Goal: Find specific page/section: Find specific page/section

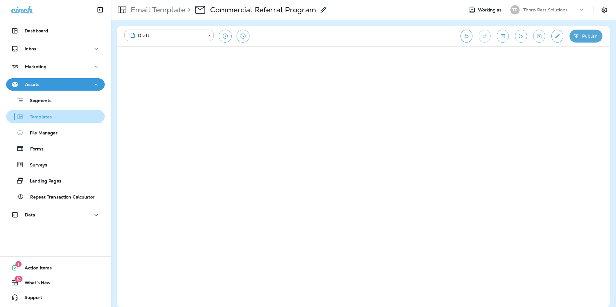
click at [46, 116] on p "Templates" at bounding box center [38, 117] width 28 height 6
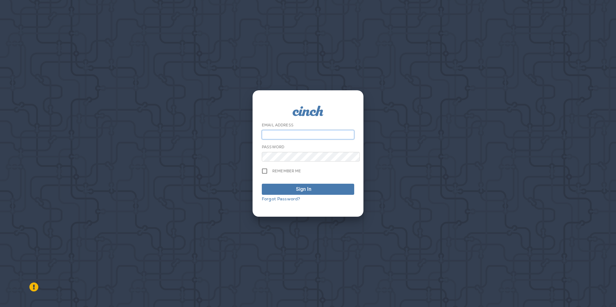
type input "**********"
click at [308, 190] on button "Sign In" at bounding box center [308, 189] width 92 height 11
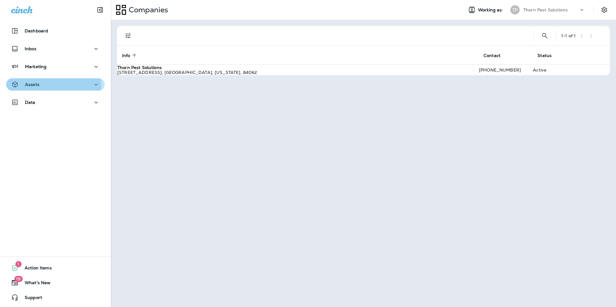
click at [33, 85] on p "Assets" at bounding box center [32, 84] width 14 height 5
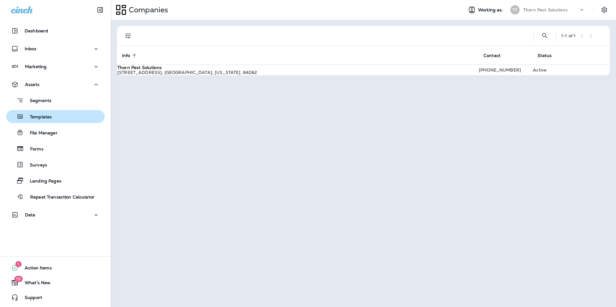
click at [44, 116] on p "Templates" at bounding box center [38, 117] width 28 height 6
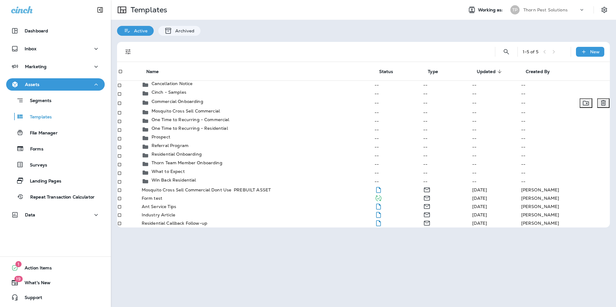
click at [190, 104] on p "Commercial Onboarding" at bounding box center [178, 101] width 52 height 5
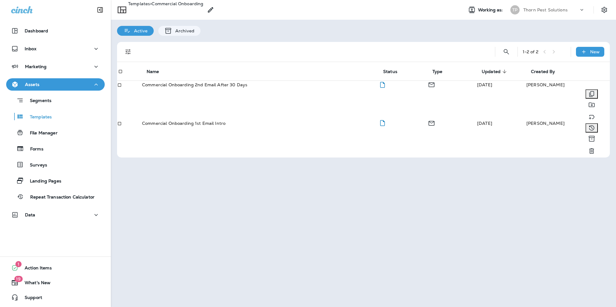
click at [215, 121] on p "Commercial Onboarding 1st Email Intro" at bounding box center [184, 123] width 84 height 5
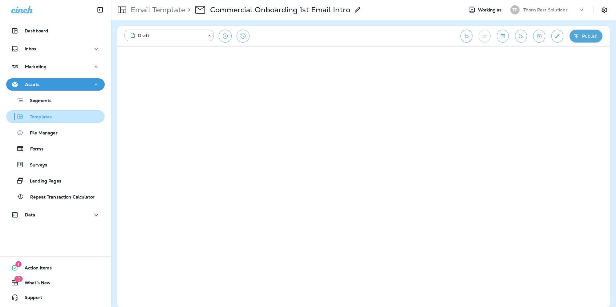
click at [48, 116] on p "Templates" at bounding box center [38, 117] width 28 height 6
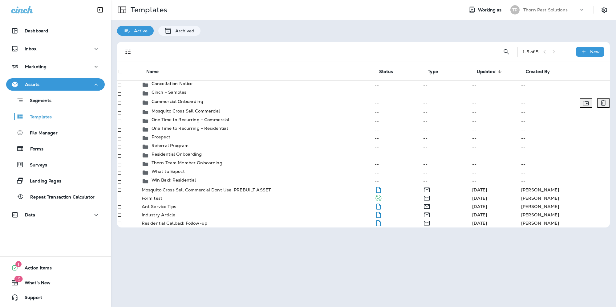
click at [184, 104] on p "Commercial Onboarding" at bounding box center [178, 101] width 52 height 5
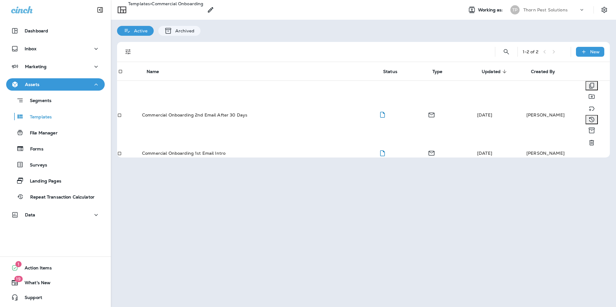
click at [218, 88] on td "Commercial Onboarding 2nd Email After 30 Days" at bounding box center [260, 114] width 237 height 69
